Goal: Transaction & Acquisition: Purchase product/service

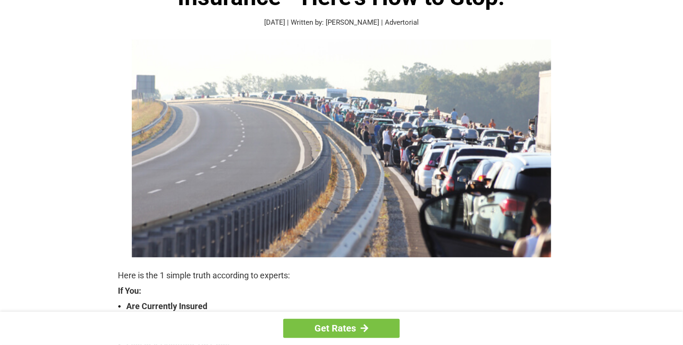
scroll to position [93, 0]
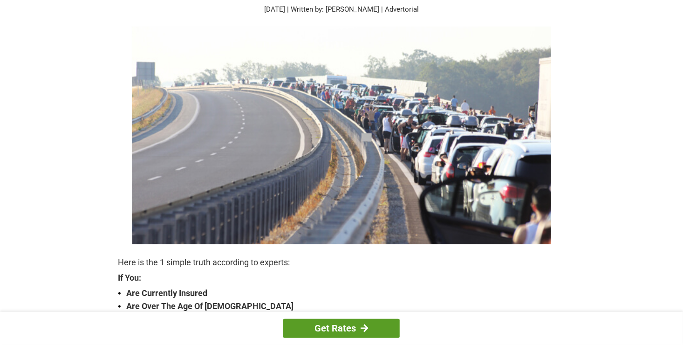
click at [368, 326] on div at bounding box center [365, 328] width 8 height 8
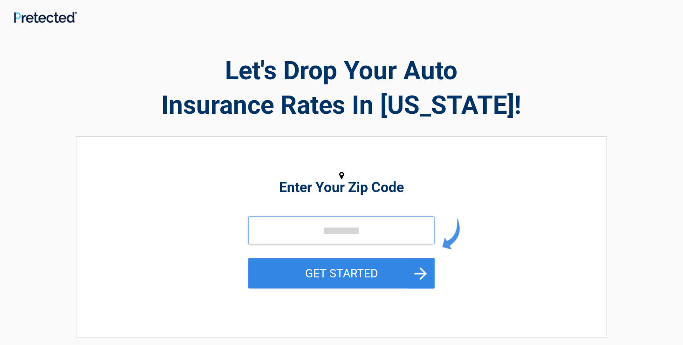
drag, startPoint x: 286, startPoint y: 236, endPoint x: 290, endPoint y: 233, distance: 5.0
click at [287, 234] on input "tel" at bounding box center [341, 230] width 186 height 28
click at [279, 237] on input "tel" at bounding box center [341, 230] width 186 height 28
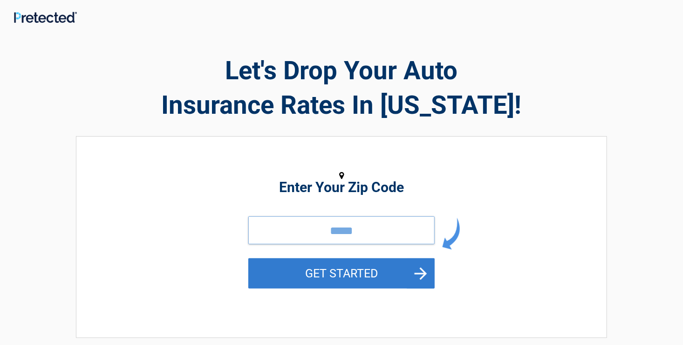
type input "*****"
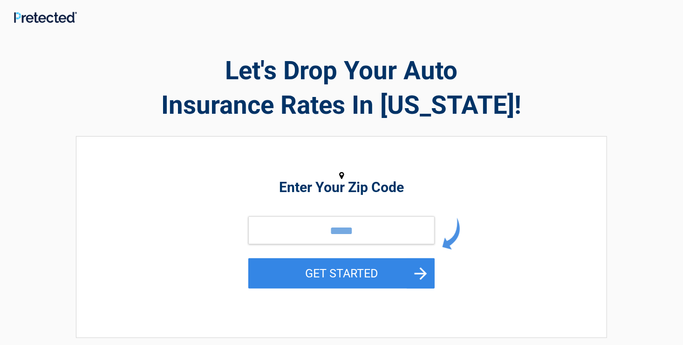
click at [354, 273] on button "GET STARTED" at bounding box center [341, 273] width 186 height 30
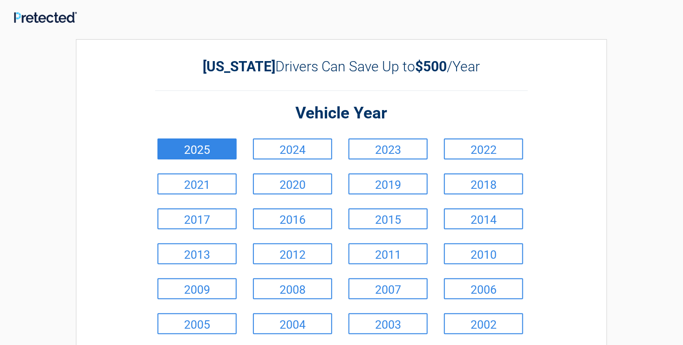
drag, startPoint x: 207, startPoint y: 150, endPoint x: 207, endPoint y: 143, distance: 6.5
click at [206, 146] on link "2025" at bounding box center [196, 148] width 79 height 21
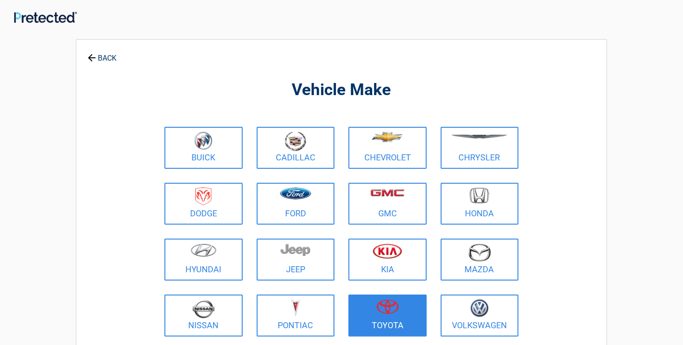
click at [401, 301] on figure at bounding box center [387, 309] width 67 height 21
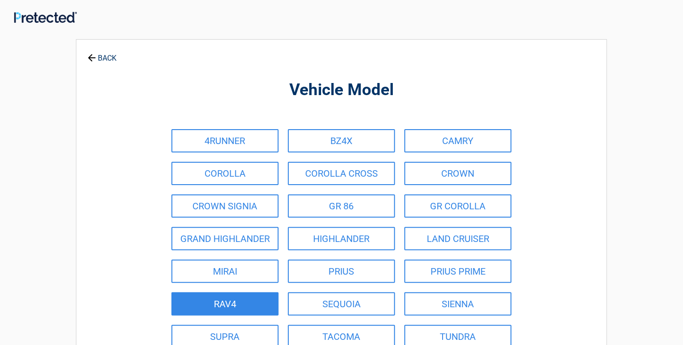
click at [242, 302] on link "RAV4" at bounding box center [224, 303] width 107 height 23
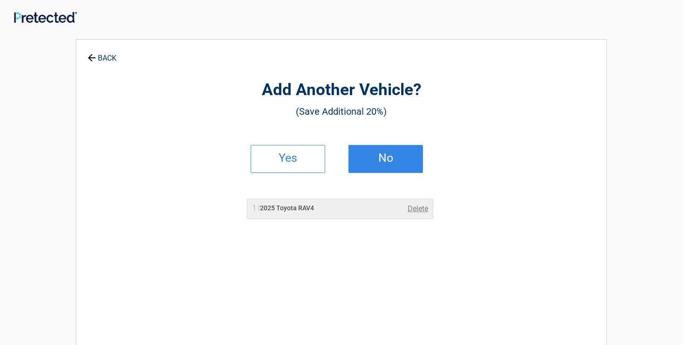
click at [381, 159] on h2 "No" at bounding box center [385, 158] width 55 height 7
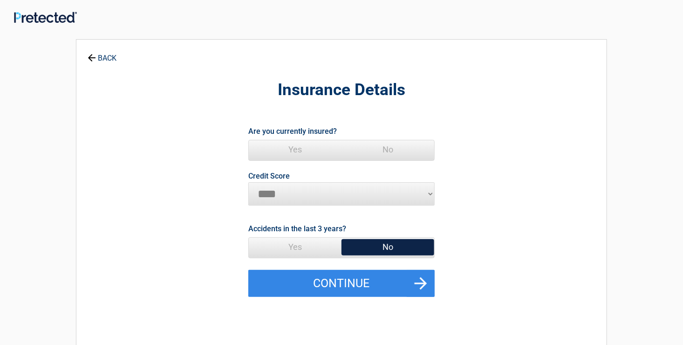
click at [421, 191] on select "********* **** ******* ****" at bounding box center [341, 193] width 186 height 23
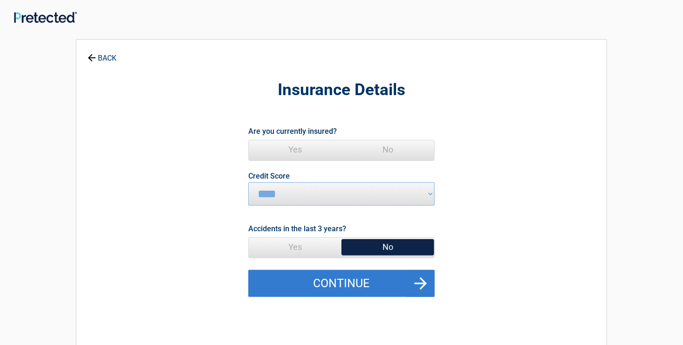
click at [401, 289] on button "Continue" at bounding box center [341, 283] width 186 height 27
click at [359, 275] on button "Continue" at bounding box center [341, 283] width 186 height 27
drag, startPoint x: 360, startPoint y: 281, endPoint x: 364, endPoint y: 276, distance: 6.0
click at [362, 279] on button "Continue" at bounding box center [341, 283] width 186 height 27
click at [364, 274] on button "Continue" at bounding box center [341, 283] width 186 height 27
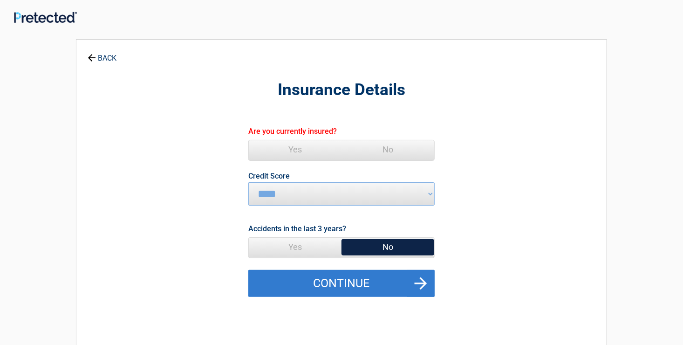
click at [427, 287] on button "Continue" at bounding box center [341, 283] width 186 height 27
drag, startPoint x: 282, startPoint y: 291, endPoint x: 286, endPoint y: 274, distance: 17.5
click at [281, 289] on button "Continue" at bounding box center [341, 283] width 186 height 27
click at [289, 276] on button "Continue" at bounding box center [341, 283] width 186 height 27
drag, startPoint x: 292, startPoint y: 274, endPoint x: 289, endPoint y: 281, distance: 7.4
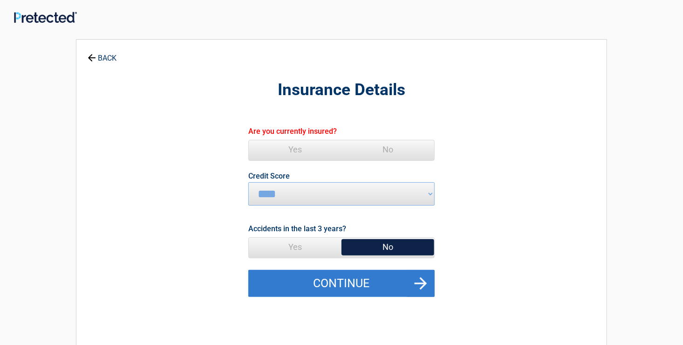
click at [291, 278] on button "Continue" at bounding box center [341, 283] width 186 height 27
drag, startPoint x: 289, startPoint y: 282, endPoint x: 295, endPoint y: 275, distance: 9.0
click at [295, 275] on button "Continue" at bounding box center [341, 283] width 186 height 27
click at [294, 278] on button "Continue" at bounding box center [341, 283] width 186 height 27
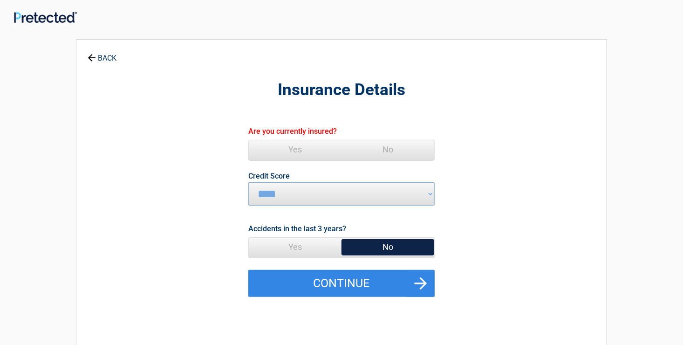
drag, startPoint x: 298, startPoint y: 274, endPoint x: 296, endPoint y: 267, distance: 6.7
click at [298, 274] on button "Continue" at bounding box center [341, 283] width 186 height 27
drag, startPoint x: 298, startPoint y: 267, endPoint x: 293, endPoint y: 269, distance: 5.5
click at [296, 268] on div "Accidents in the last 3 years? Yes No" at bounding box center [341, 246] width 186 height 48
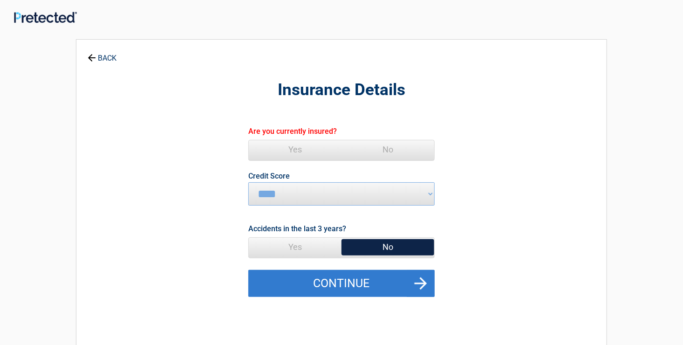
drag, startPoint x: 291, startPoint y: 270, endPoint x: 289, endPoint y: 276, distance: 5.8
click at [289, 276] on button "Continue" at bounding box center [341, 283] width 186 height 27
click at [309, 280] on button "Continue" at bounding box center [341, 283] width 186 height 27
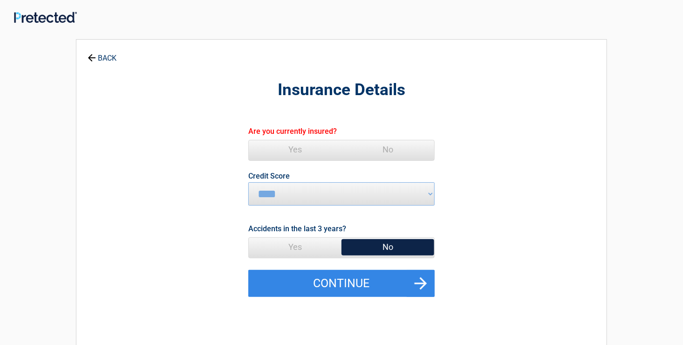
drag, startPoint x: 297, startPoint y: 145, endPoint x: 312, endPoint y: 152, distance: 15.8
click at [299, 147] on span "Yes" at bounding box center [295, 149] width 93 height 19
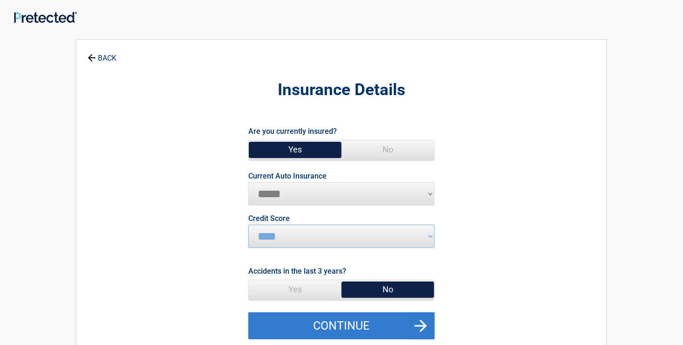
click at [319, 328] on button "Continue" at bounding box center [341, 325] width 186 height 27
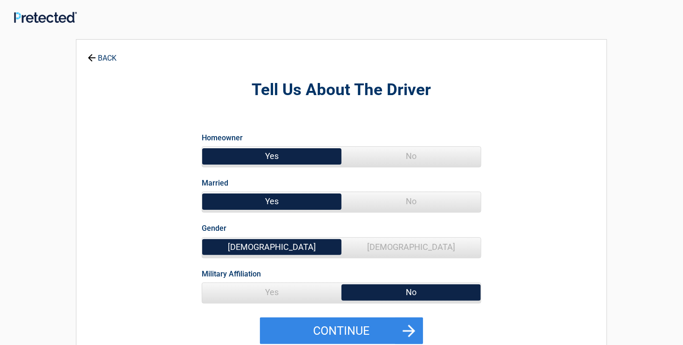
click at [415, 157] on span "No" at bounding box center [411, 156] width 139 height 19
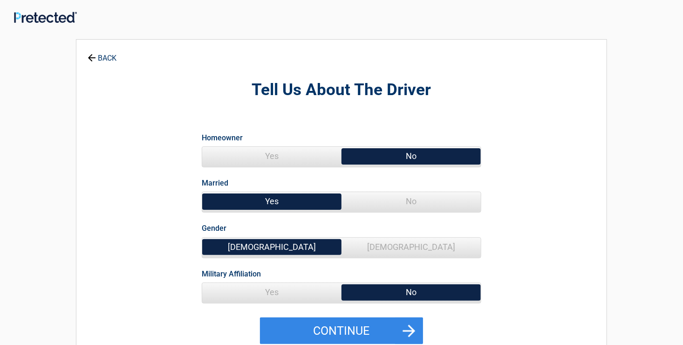
click at [422, 248] on span "[DEMOGRAPHIC_DATA]" at bounding box center [411, 247] width 139 height 19
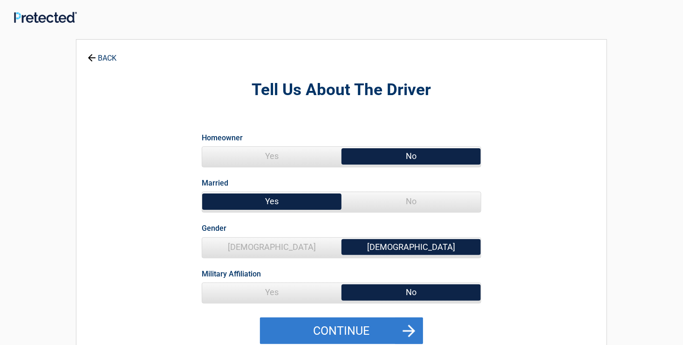
drag, startPoint x: 330, startPoint y: 335, endPoint x: 335, endPoint y: 336, distance: 5.3
click at [335, 336] on button "Continue" at bounding box center [341, 330] width 163 height 27
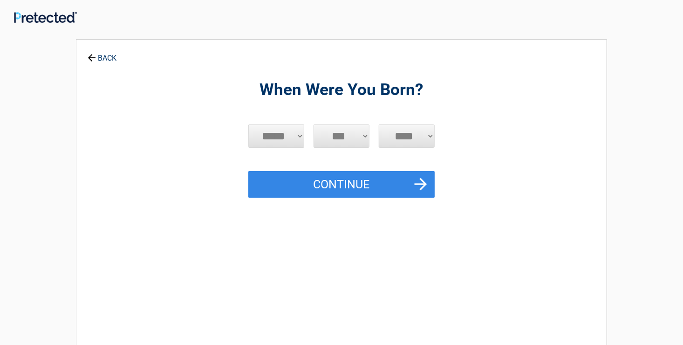
drag, startPoint x: 252, startPoint y: 136, endPoint x: 251, endPoint y: 131, distance: 4.9
click at [252, 134] on select "***** *** *** *** *** *** *** *** *** *** *** *** ***" at bounding box center [276, 135] width 56 height 23
select select "*"
click at [248, 124] on select "***** *** *** *** *** *** *** *** *** *** *** *** ***" at bounding box center [276, 135] width 56 height 23
click at [355, 140] on select "*** * * * * * * * * * ** ** ** ** ** ** ** ** ** ** ** ** ** ** ** ** ** ** ** …" at bounding box center [342, 135] width 56 height 23
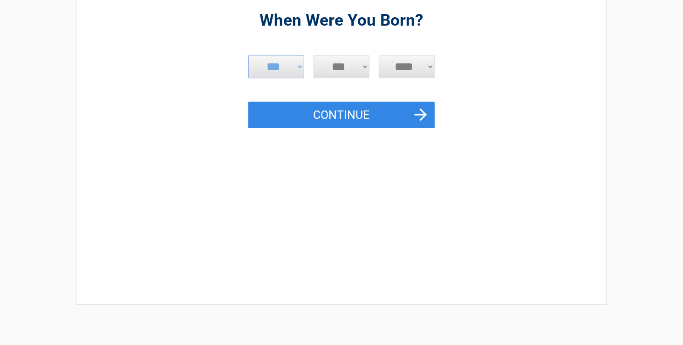
scroll to position [93, 0]
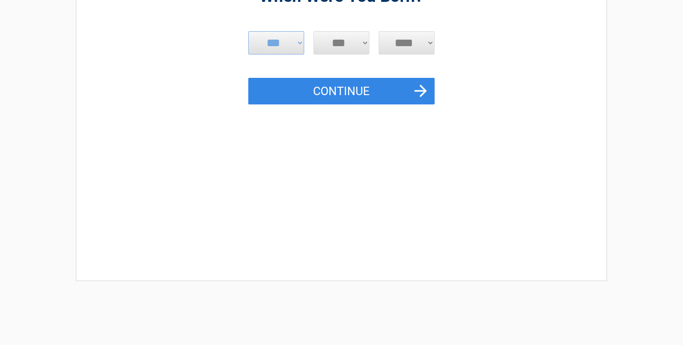
drag, startPoint x: 424, startPoint y: 36, endPoint x: 426, endPoint y: 31, distance: 5.2
click at [425, 32] on select "**** **** **** **** **** **** **** **** **** **** **** **** **** **** **** ****…" at bounding box center [407, 42] width 56 height 23
